Goal: Information Seeking & Learning: Learn about a topic

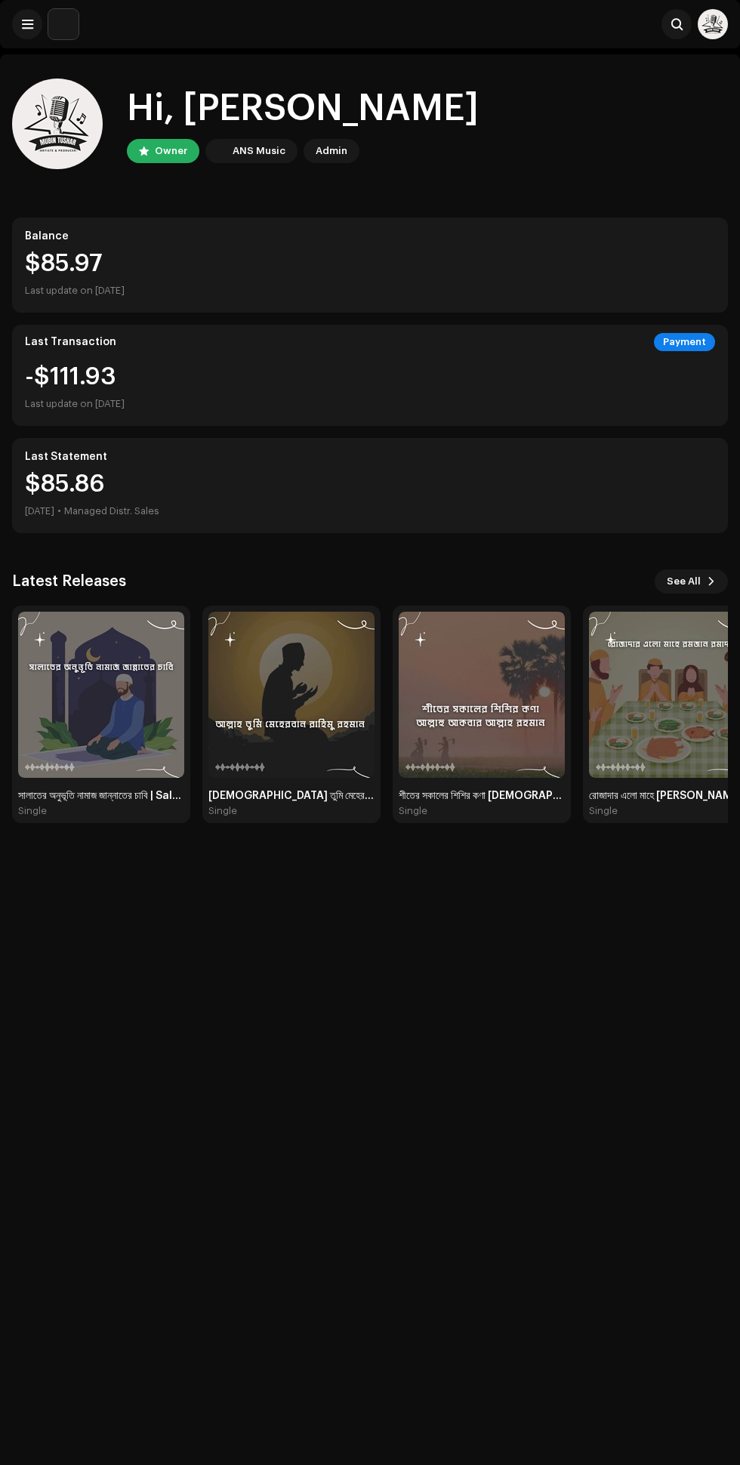
click at [686, 580] on span "See All" at bounding box center [684, 581] width 34 height 30
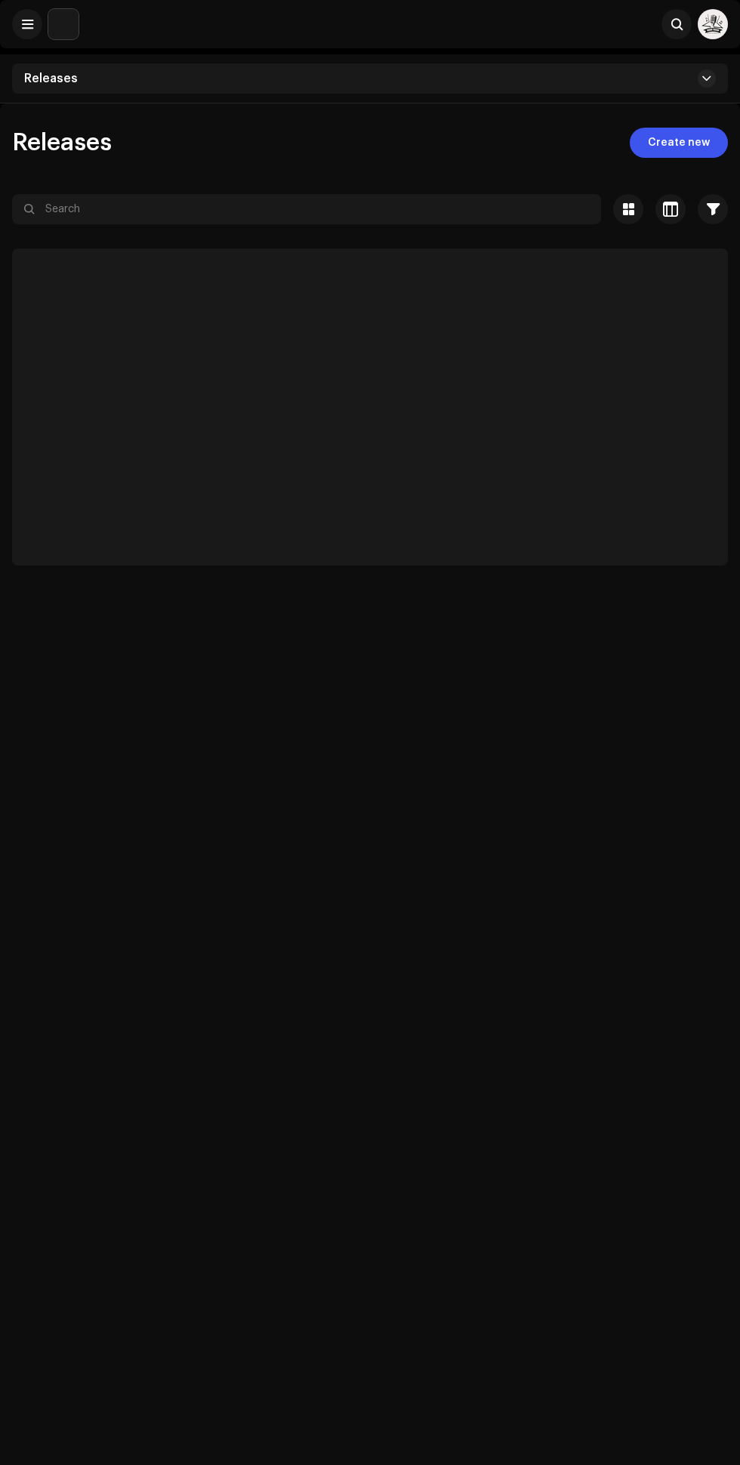
click at [225, 233] on div at bounding box center [370, 236] width 716 height 24
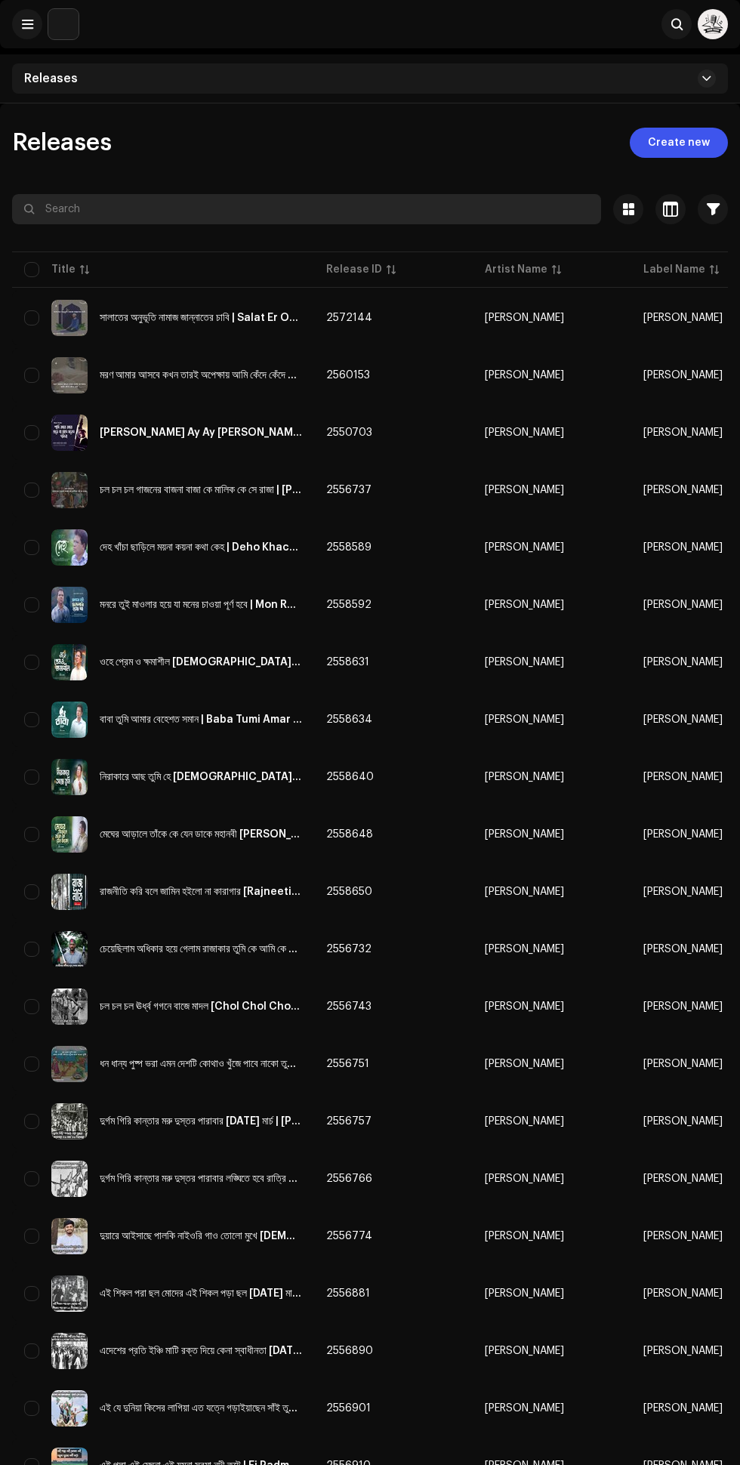
click at [82, 208] on input "text" at bounding box center [306, 209] width 589 height 30
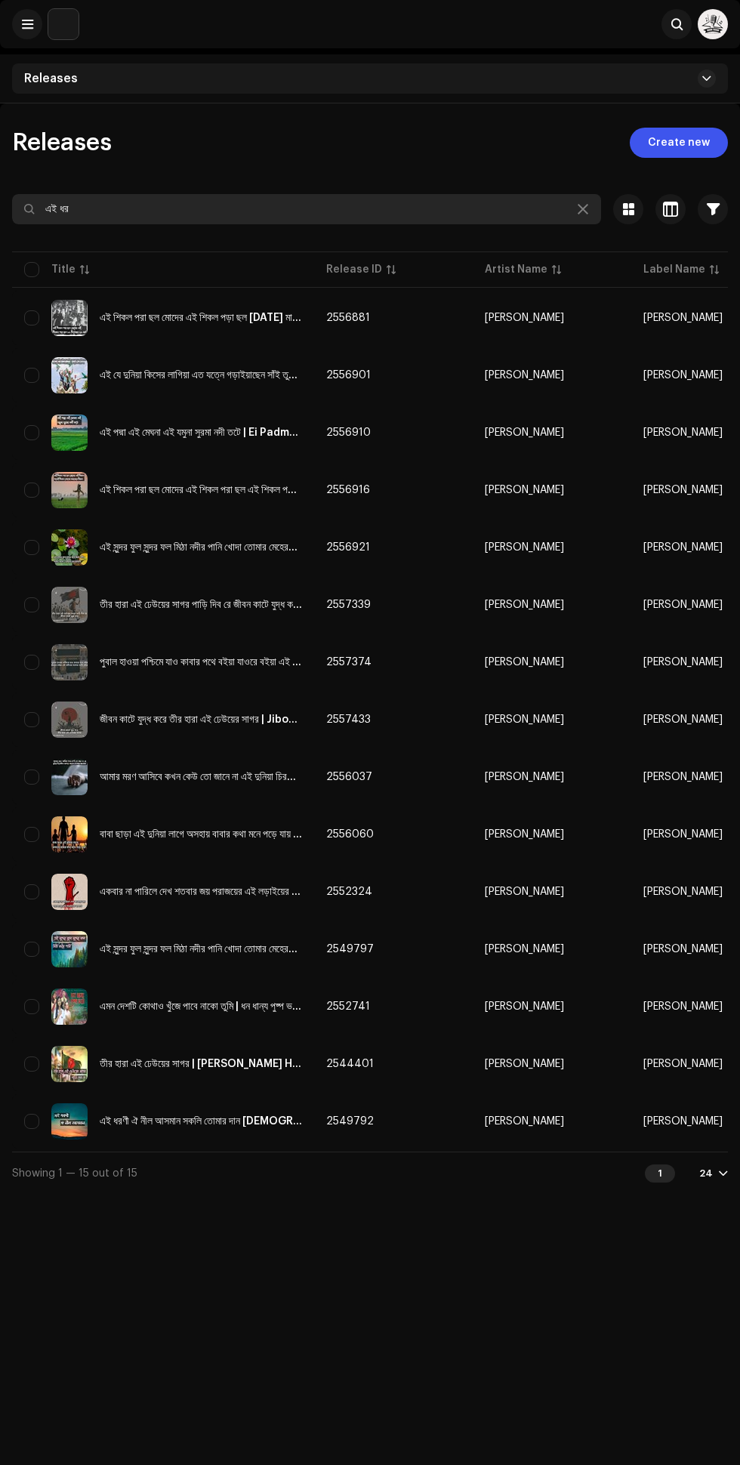
type input "এই ধর"
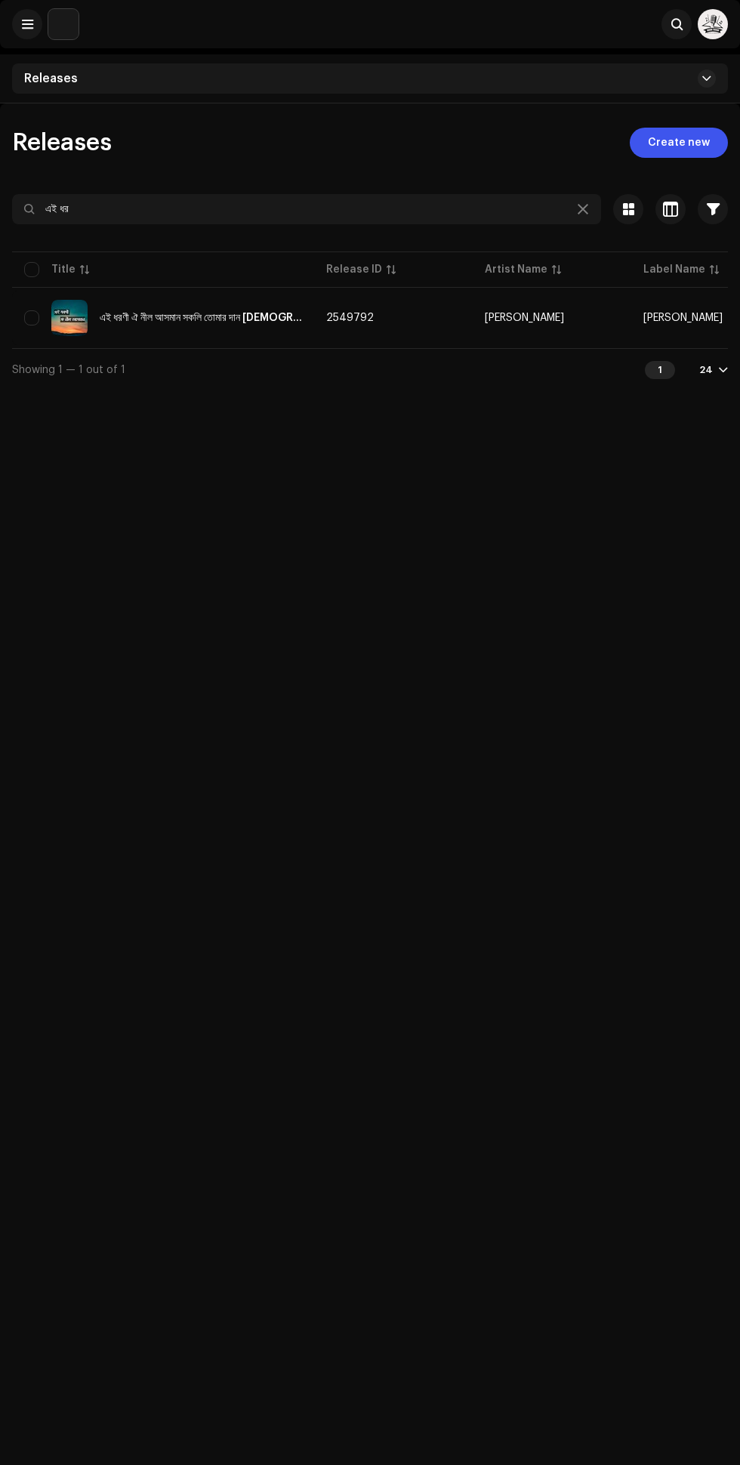
click at [288, 319] on div "এই ধরণী ঐ নীল আসমান সকলি তোমার দান [DEMOGRAPHIC_DATA] মেহেরবান | Ei Dhoroni Oi …" at bounding box center [201, 318] width 202 height 11
click at [399, 205] on input "এই ধর" at bounding box center [306, 209] width 589 height 30
type input "এ"
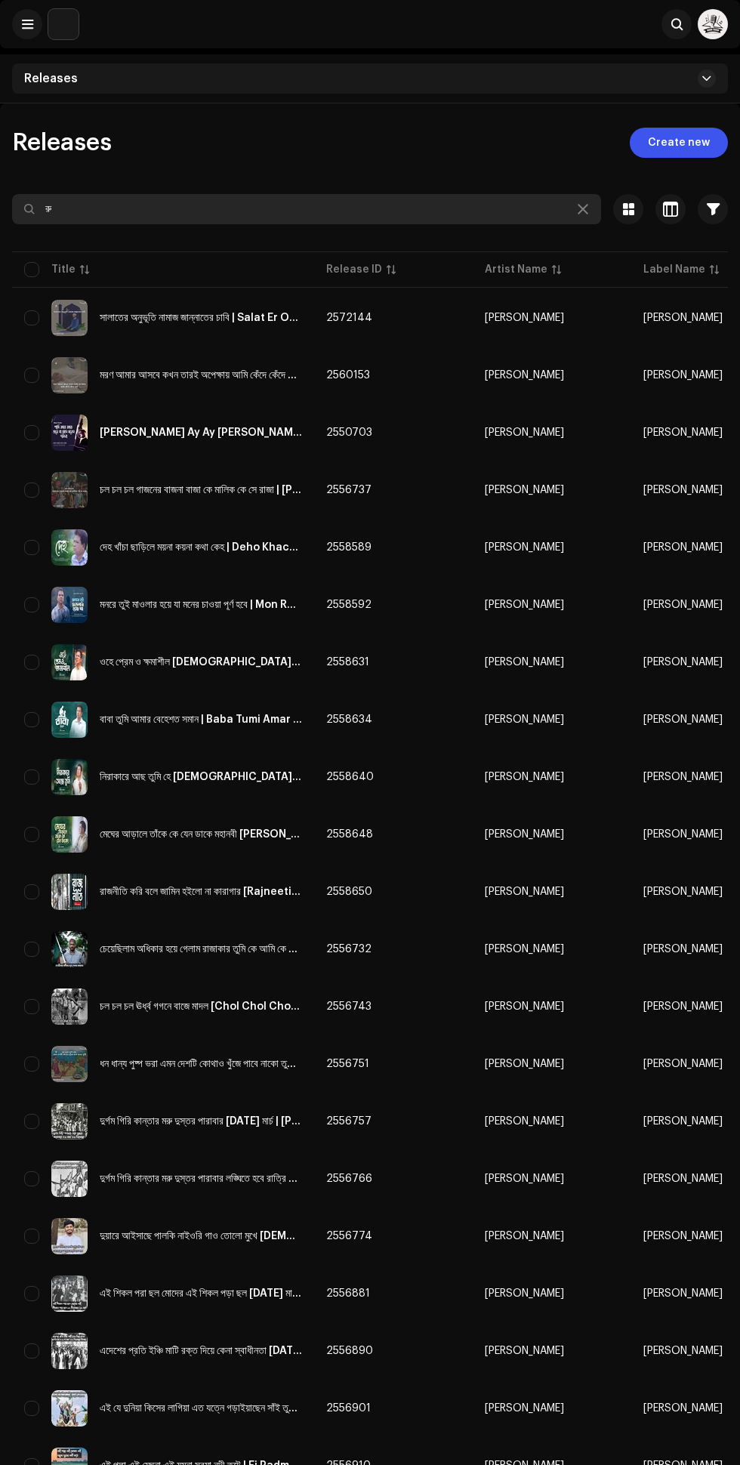
type input "র"
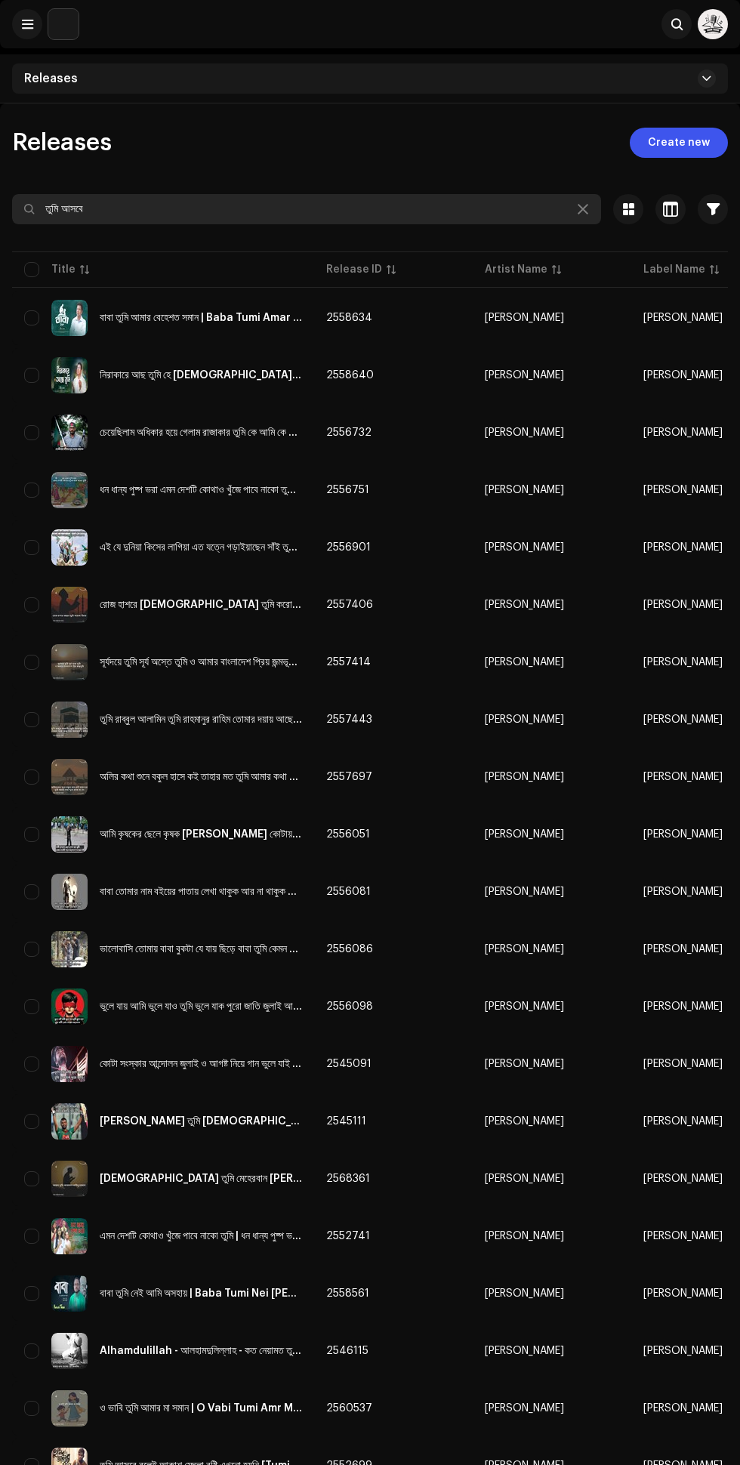
type input "তুমি আসবে"
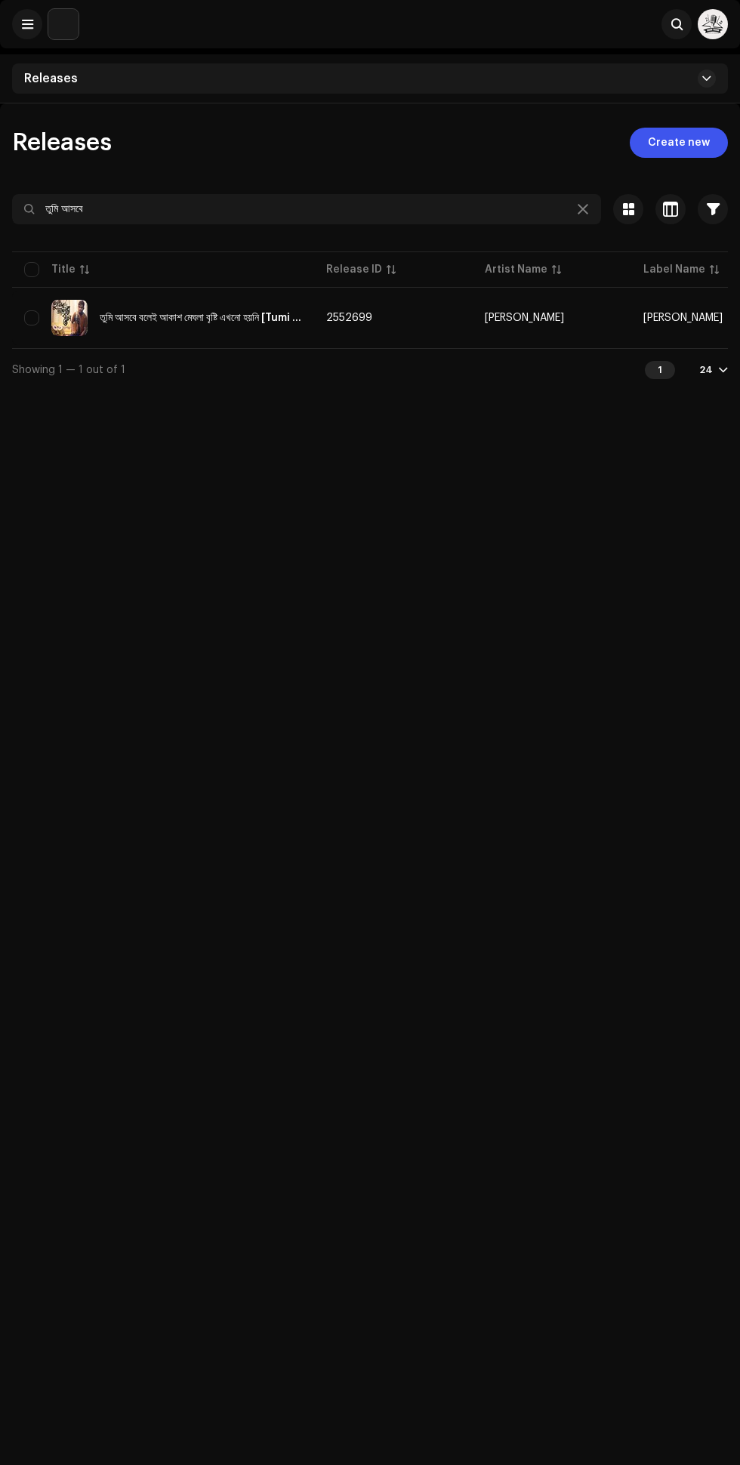
click at [273, 317] on div "তুমি আসবে বলেই আকাশ মেঘলা বৃষ্টি এখনো হয়নি [Tumi Ashbe Bolei Akash Meghla Brist…" at bounding box center [201, 318] width 202 height 11
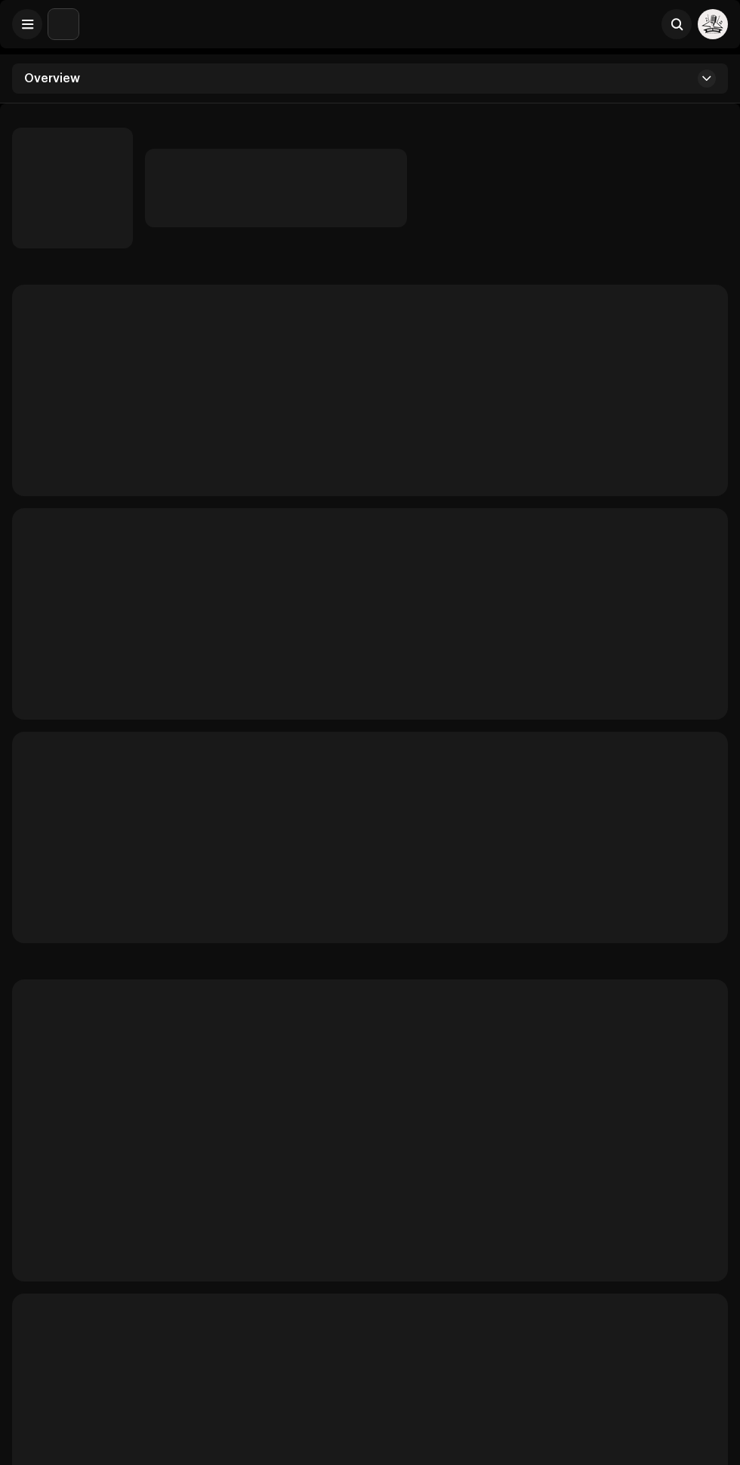
click at [724, 646] on p-skeleton at bounding box center [370, 613] width 716 height 211
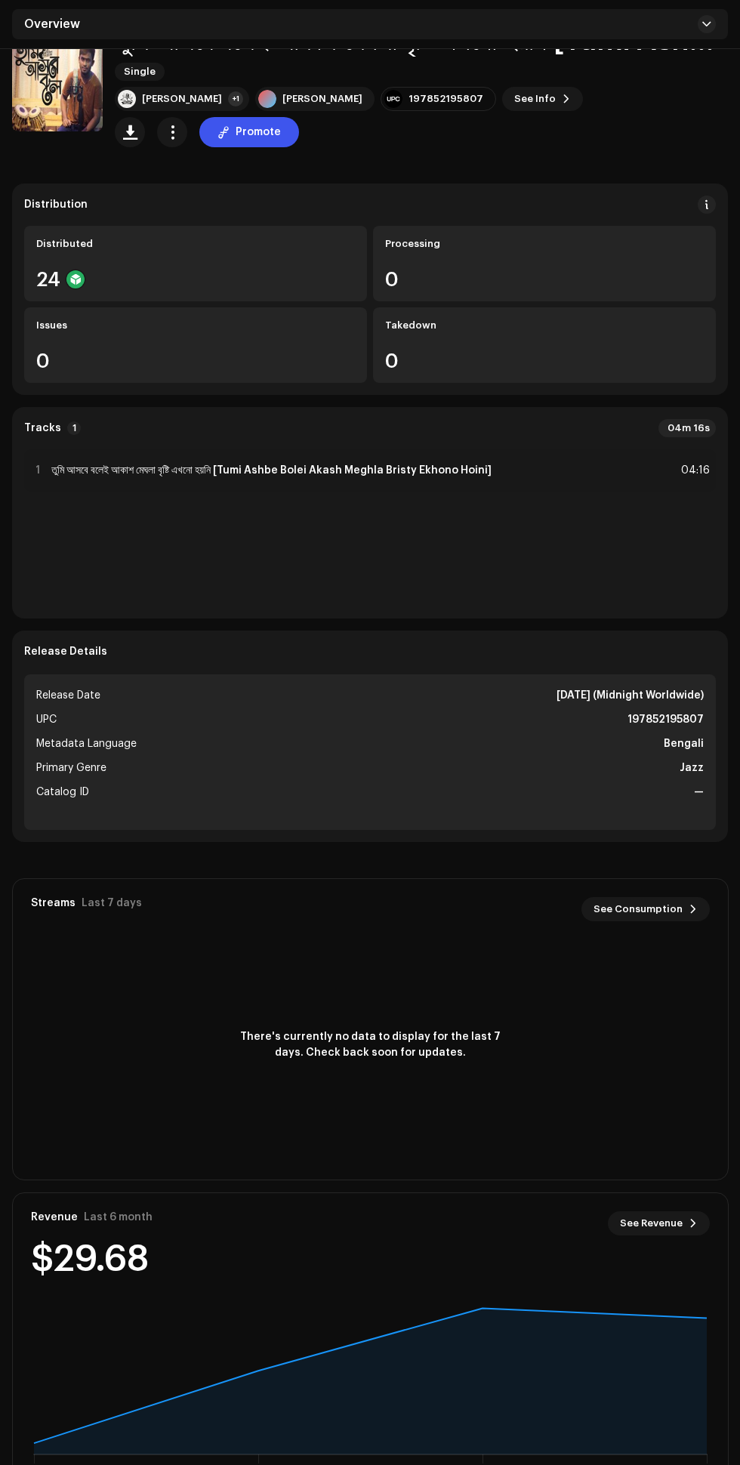
scroll to position [103, 0]
click at [470, 1321] on icon at bounding box center [370, 1381] width 673 height 147
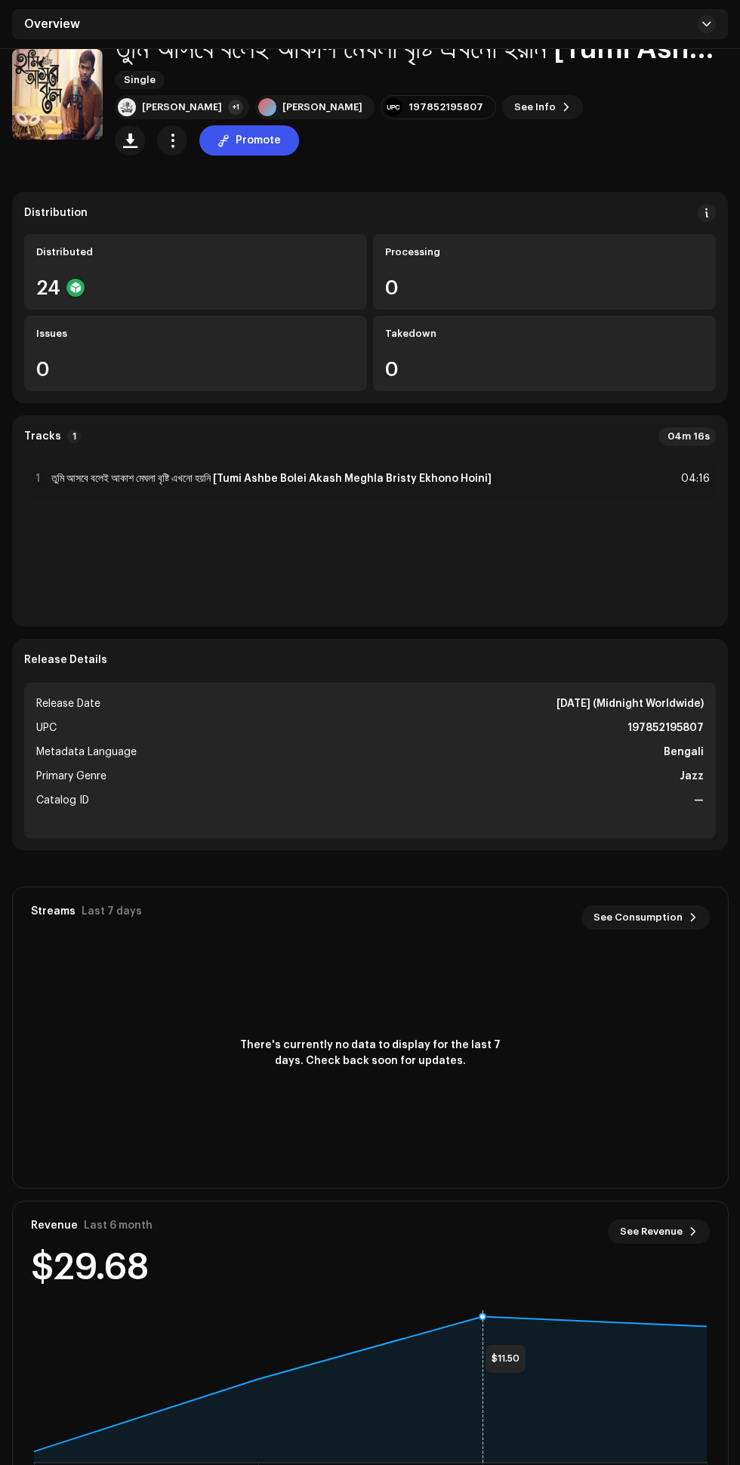
scroll to position [0, 0]
